Goal: Task Accomplishment & Management: Use online tool/utility

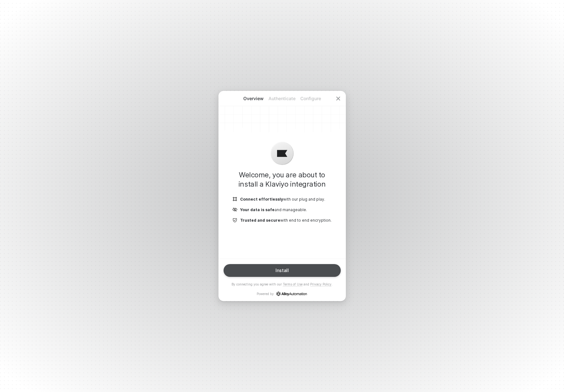
click at [284, 264] on button "Install" at bounding box center [282, 270] width 117 height 13
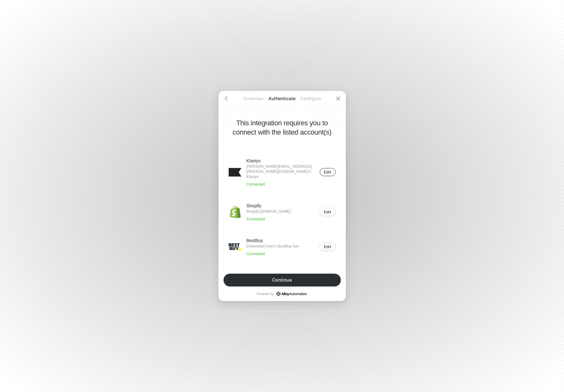
click at [327, 171] on div "Edit" at bounding box center [328, 172] width 8 height 5
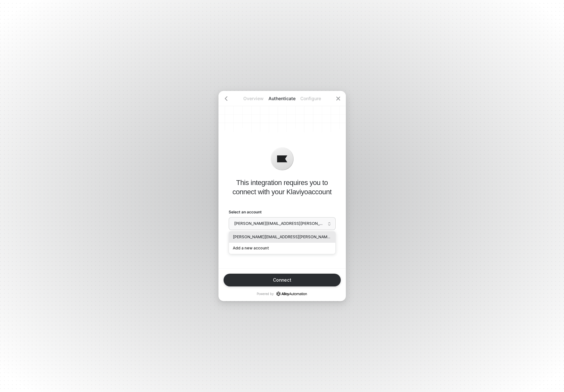
click at [310, 223] on span "jon-eric.urseth@irishtitan.com's Klaviyo" at bounding box center [282, 224] width 96 height 10
click at [272, 246] on div "Add a new account" at bounding box center [282, 248] width 99 height 6
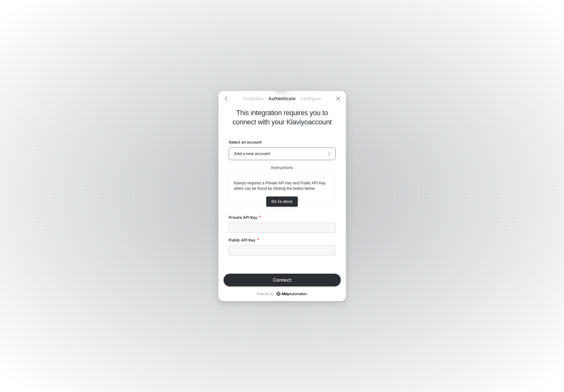
scroll to position [46, 0]
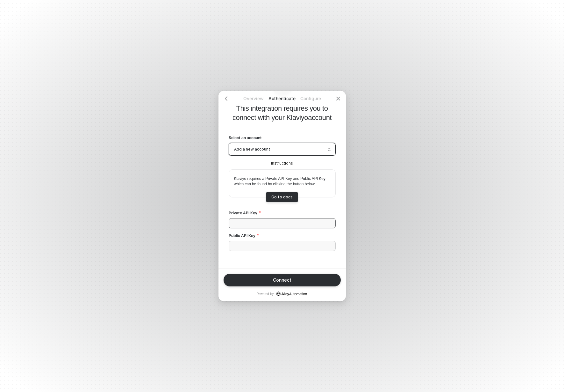
click at [284, 224] on input "Private API Key" at bounding box center [282, 223] width 107 height 10
click at [264, 149] on span "Add a new account" at bounding box center [282, 149] width 96 height 10
click at [263, 160] on div "jon-eric.urseth@irishtitan.com's Klaviyo" at bounding box center [282, 163] width 99 height 6
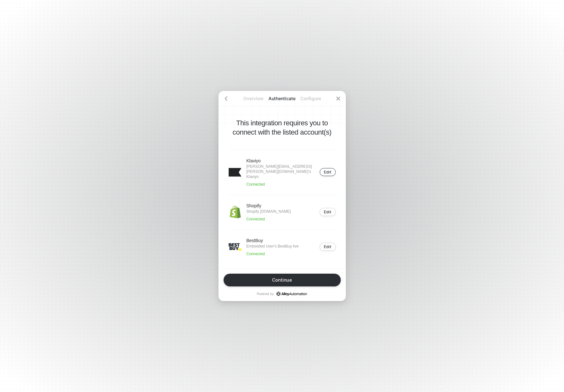
click at [327, 171] on div "Edit" at bounding box center [328, 172] width 8 height 5
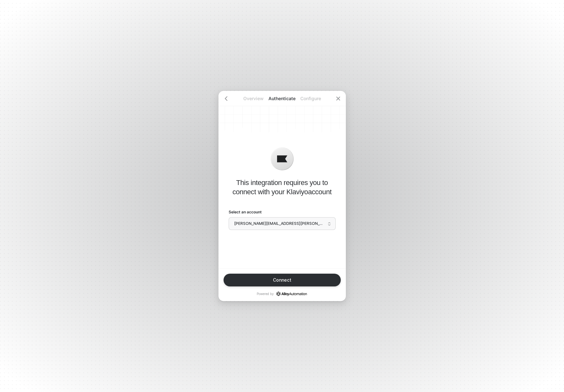
click at [272, 224] on span "jon-eric.urseth@irishtitan.com's Klaviyo" at bounding box center [282, 224] width 96 height 10
click at [263, 245] on div "Add a new account" at bounding box center [282, 248] width 99 height 6
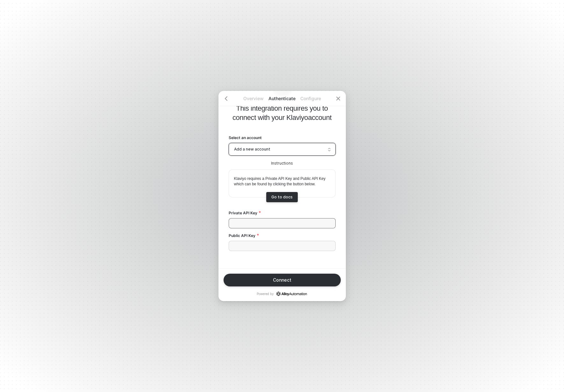
click at [262, 221] on input "Private API Key" at bounding box center [282, 223] width 107 height 10
paste input "pk_22fbcf364835becdc843d0a36edc6185ab"
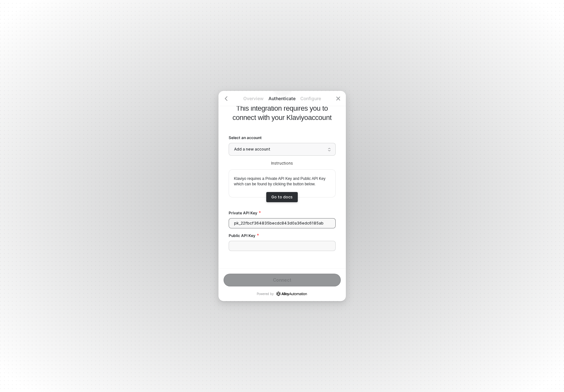
type input "pk_22fbcf364835becdc843d0a36edc6185ab"
click at [267, 247] on input "Public API Key" at bounding box center [282, 246] width 107 height 10
paste input "Rgm7mb"
type input "Rgm7mb"
click at [275, 281] on div "Connect" at bounding box center [282, 279] width 18 height 5
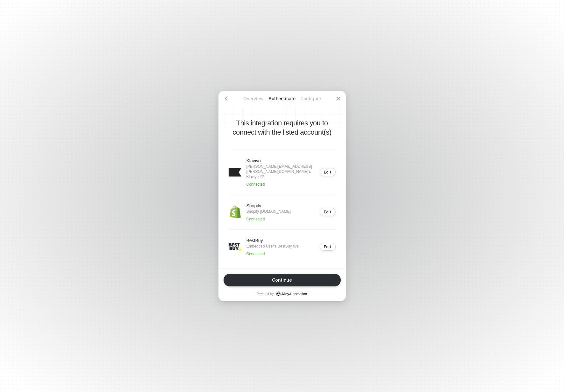
click at [330, 175] on div "Klaviyo jon-eric.urseth@irishtitan.com's Klaviyo #2 Connected Edit" at bounding box center [282, 171] width 107 height 45
click at [330, 170] on div "Edit" at bounding box center [328, 172] width 8 height 5
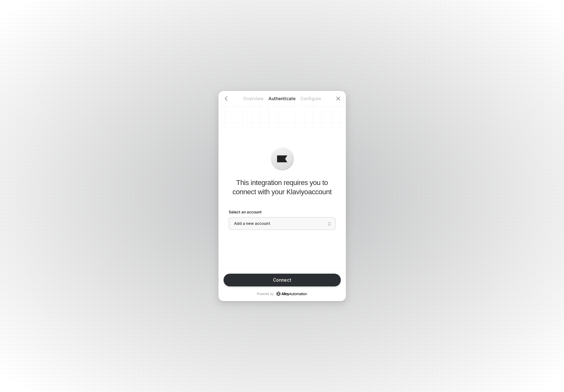
click at [302, 226] on span "Add a new account" at bounding box center [282, 224] width 96 height 10
click at [341, 99] on div at bounding box center [338, 98] width 15 height 15
click at [227, 99] on icon "icon-arrow-left" at bounding box center [226, 98] width 5 height 5
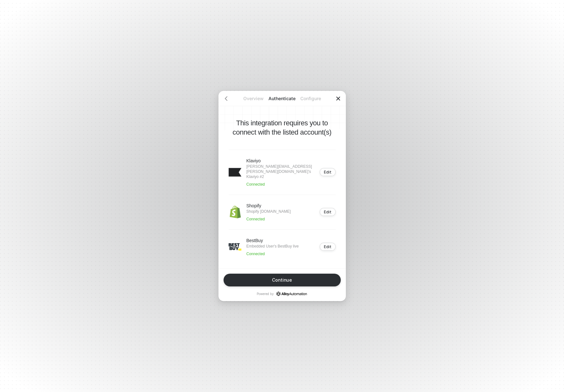
click at [339, 98] on icon "icon-close" at bounding box center [339, 99] width 4 height 4
click at [339, 96] on icon "icon-close" at bounding box center [338, 98] width 5 height 5
click at [229, 99] on icon "icon-arrow-left" at bounding box center [226, 98] width 5 height 5
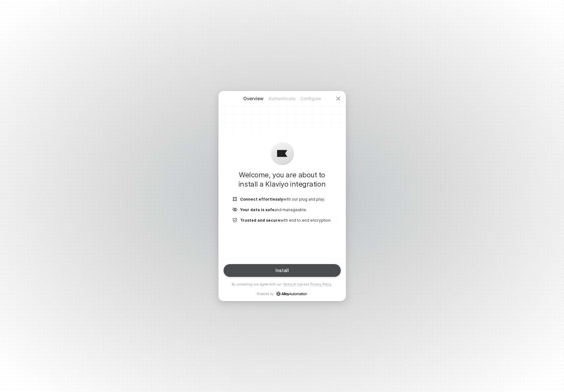
click at [297, 272] on button "Install" at bounding box center [282, 270] width 117 height 13
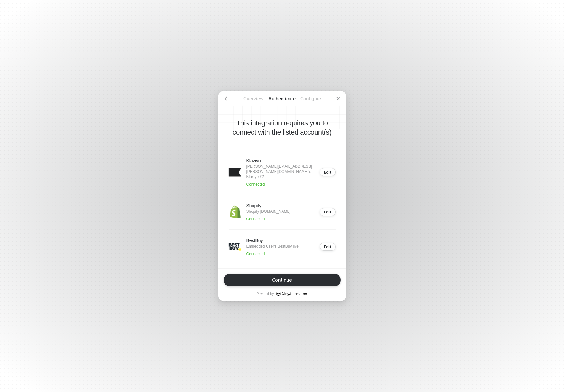
click at [296, 282] on button "Continue" at bounding box center [282, 279] width 117 height 13
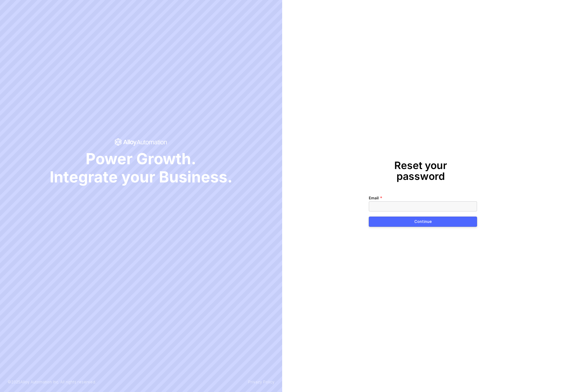
click at [407, 201] on input "Email" at bounding box center [423, 206] width 108 height 10
click at [397, 204] on input "Email" at bounding box center [423, 206] width 108 height 10
paste input "[EMAIL_ADDRESS][DOMAIN_NAME]"
type input "[EMAIL_ADDRESS][DOMAIN_NAME]"
click at [395, 217] on button "Continue" at bounding box center [423, 221] width 108 height 10
